Goal: Navigation & Orientation: Find specific page/section

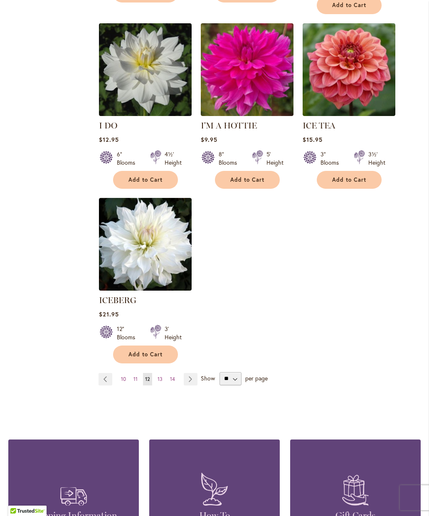
scroll to position [946, 0]
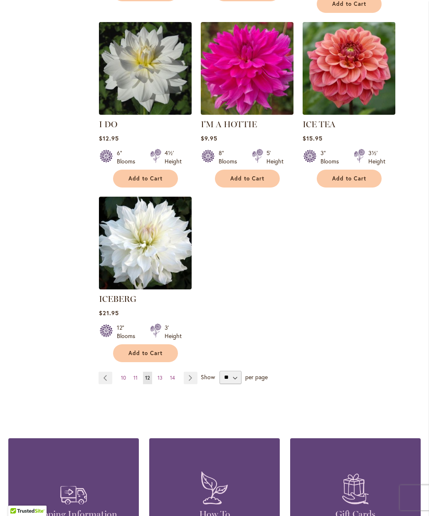
click at [168, 372] on link "Page 14" at bounding box center [172, 378] width 9 height 12
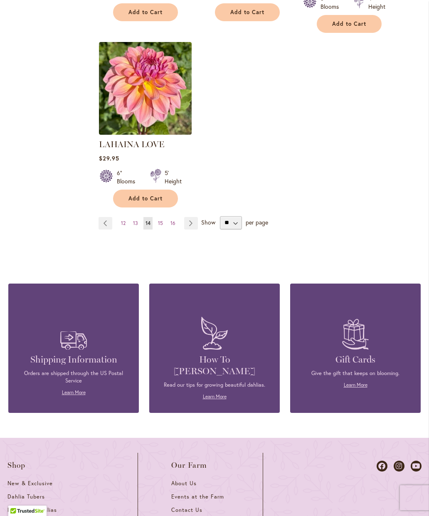
scroll to position [1117, 0]
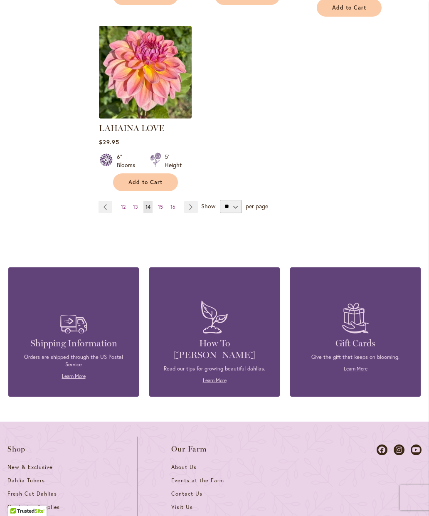
click at [156, 201] on link "Page 15" at bounding box center [160, 207] width 9 height 12
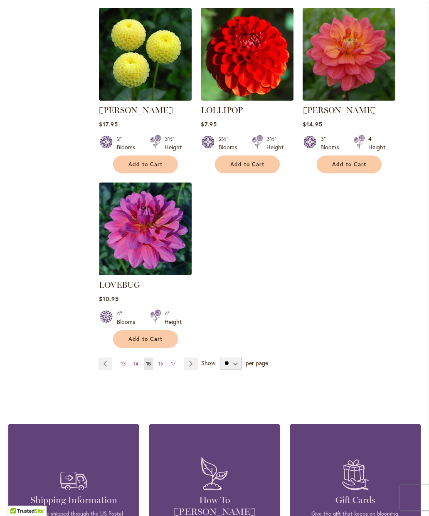
scroll to position [974, 0]
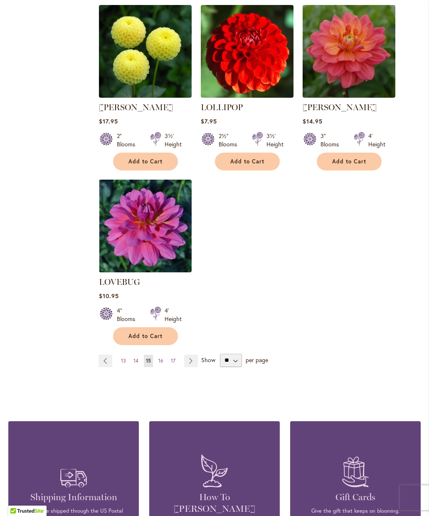
click at [164, 355] on link "Page 16" at bounding box center [160, 361] width 9 height 12
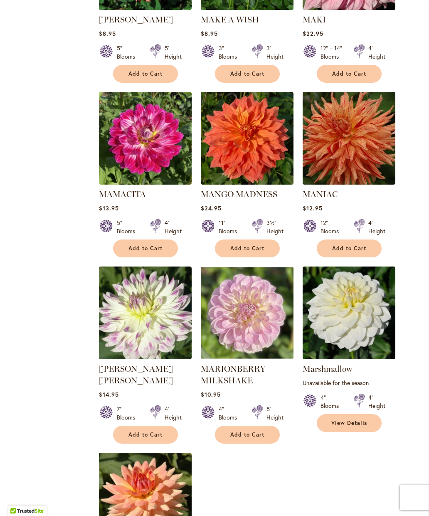
scroll to position [701, 0]
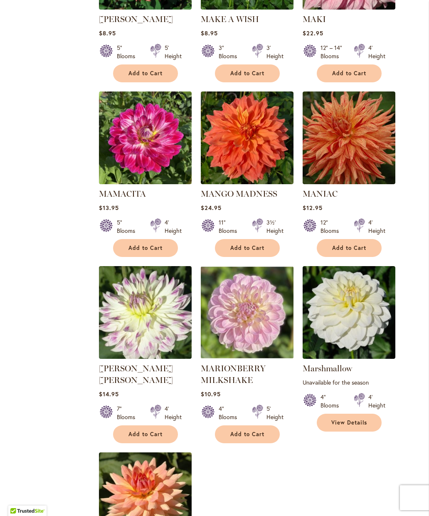
click at [260, 117] on img at bounding box center [247, 138] width 93 height 93
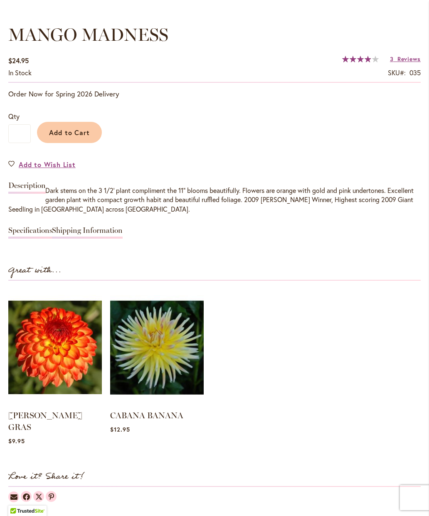
scroll to position [581, 0]
